Goal: Task Accomplishment & Management: Manage account settings

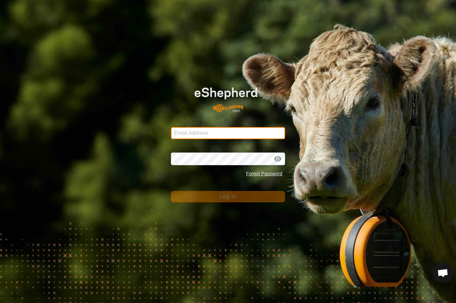
type input "[EMAIL_ADDRESS][DOMAIN_NAME]"
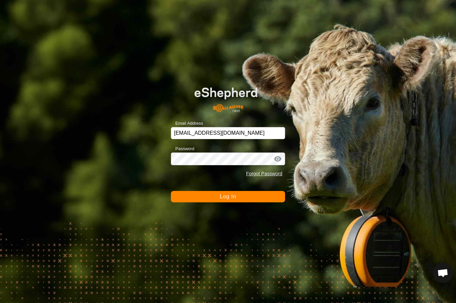
click at [253, 193] on button "Log In" at bounding box center [228, 196] width 114 height 11
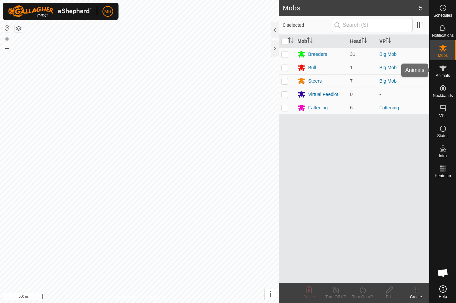
click at [446, 73] on span "Animals" at bounding box center [443, 75] width 14 height 4
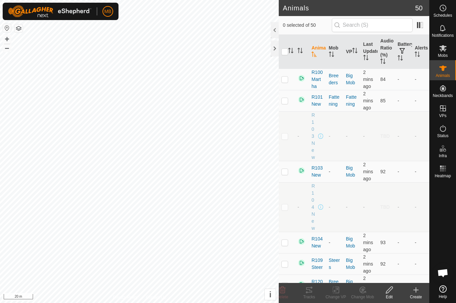
click at [21, 29] on button "button" at bounding box center [19, 28] width 8 height 8
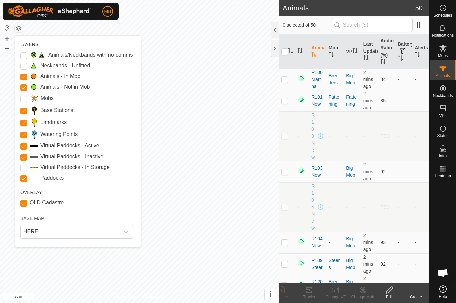
click at [37, 203] on label "QLD Cadastre" at bounding box center [47, 202] width 34 height 5
click at [27, 203] on Cadastre "QLD Cadastre" at bounding box center [23, 203] width 7 height 7
click at [27, 200] on Cadastre "QLD Cadastre" at bounding box center [23, 203] width 7 height 7
checkbox Cadastre "true"
click at [48, 234] on span "HERE" at bounding box center [70, 231] width 98 height 13
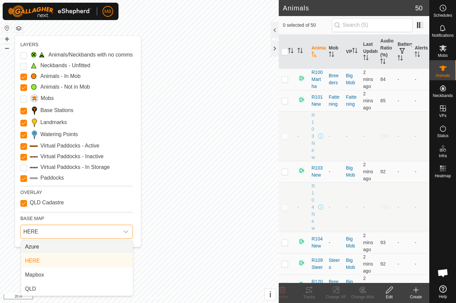
click at [33, 247] on span "Azure" at bounding box center [32, 246] width 14 height 8
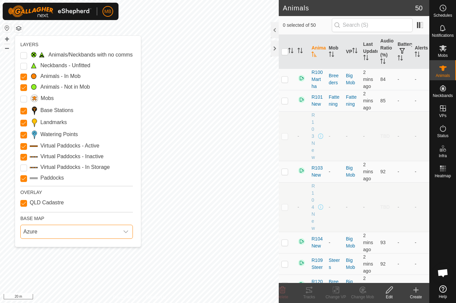
click at [43, 235] on span "Azure" at bounding box center [70, 231] width 98 height 13
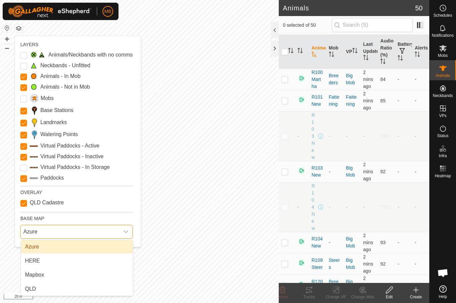
click at [33, 276] on span "Mapbox" at bounding box center [34, 274] width 19 height 8
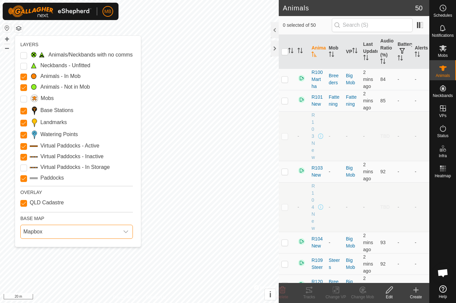
click at [33, 237] on span "Mapbox" at bounding box center [70, 231] width 98 height 13
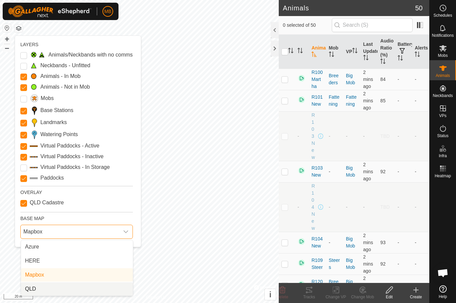
click at [31, 288] on span "QLD" at bounding box center [30, 288] width 11 height 8
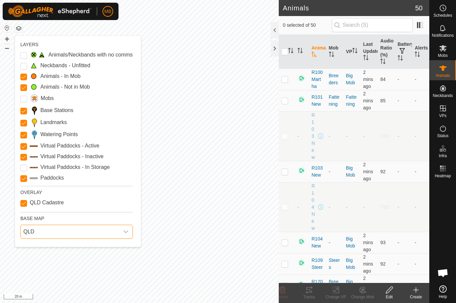
click at [36, 234] on span "QLD" at bounding box center [70, 231] width 98 height 13
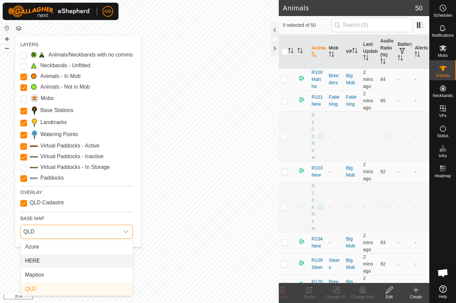
click at [30, 259] on span "HERE" at bounding box center [32, 260] width 15 height 8
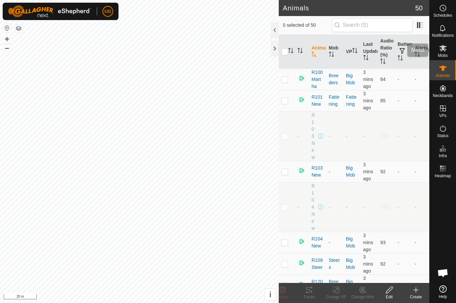
click at [444, 52] on es-mob-svg-icon at bounding box center [443, 48] width 12 height 11
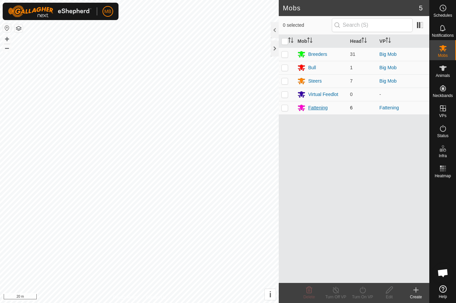
click at [317, 104] on div "Fattening" at bounding box center [320, 108] width 47 height 8
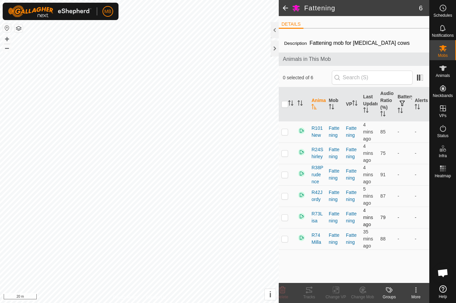
click at [285, 219] on p-checkbox at bounding box center [284, 216] width 7 height 5
click at [288, 222] on td at bounding box center [287, 216] width 16 height 21
checkbox input "false"
click at [444, 75] on span "Animals" at bounding box center [443, 75] width 14 height 4
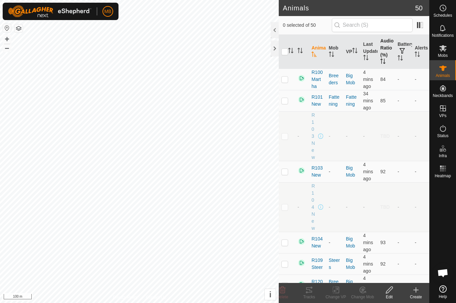
click at [387, 49] on th "Audio Ratio (%)" at bounding box center [386, 52] width 17 height 34
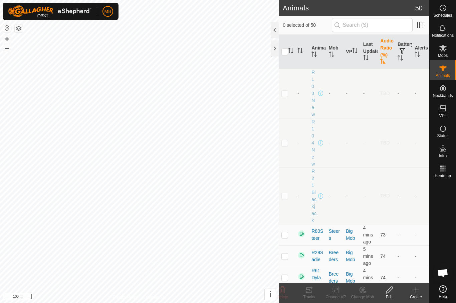
click at [389, 50] on th "Audio Ratio (%)" at bounding box center [386, 52] width 17 height 34
